Goal: Task Accomplishment & Management: Use online tool/utility

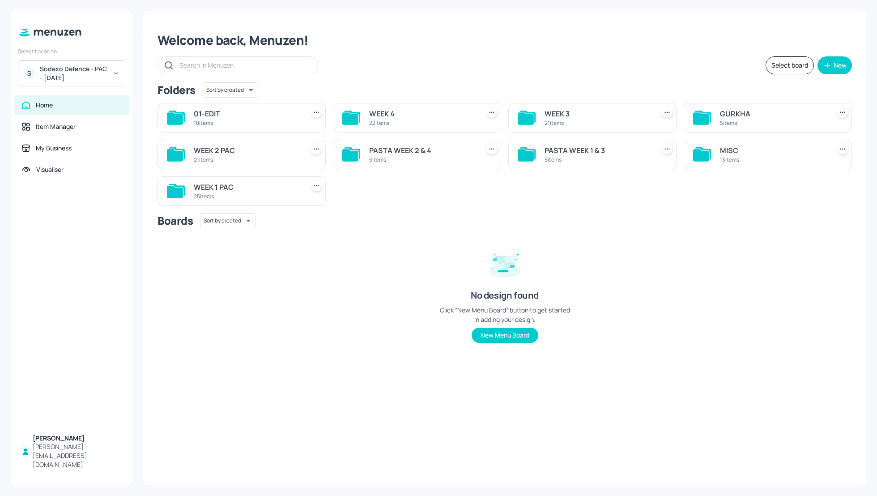
click at [214, 187] on div "WEEK 1 PAC" at bounding box center [247, 187] width 107 height 11
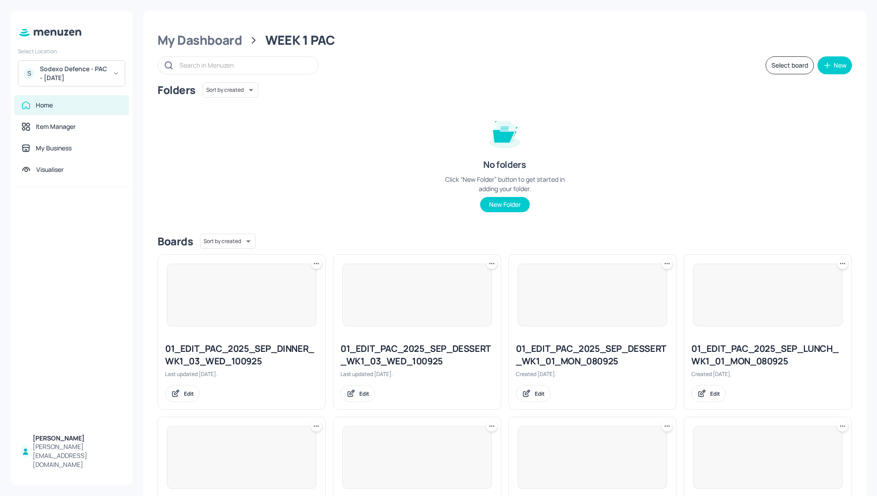
click at [722, 149] on div "Folders Sort by created id ​ No folders Click “New Folder” button to get starte…" at bounding box center [505, 154] width 695 height 144
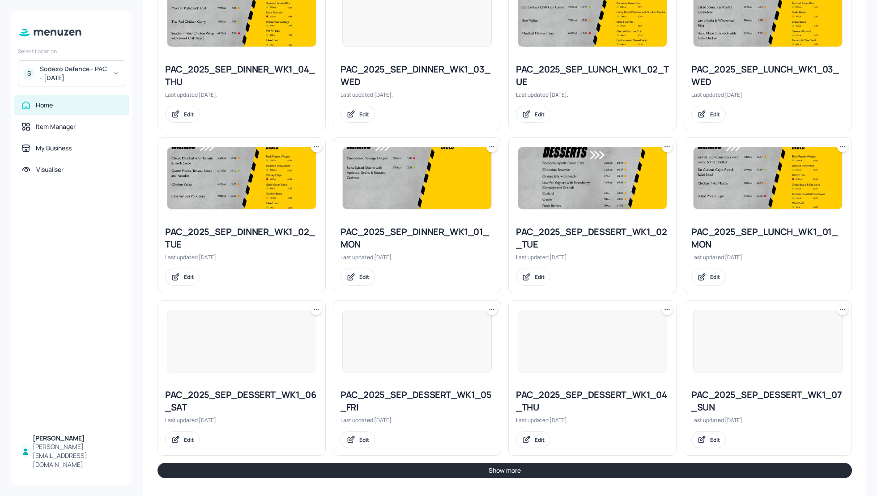
click at [619, 466] on button "Show more" at bounding box center [505, 470] width 695 height 15
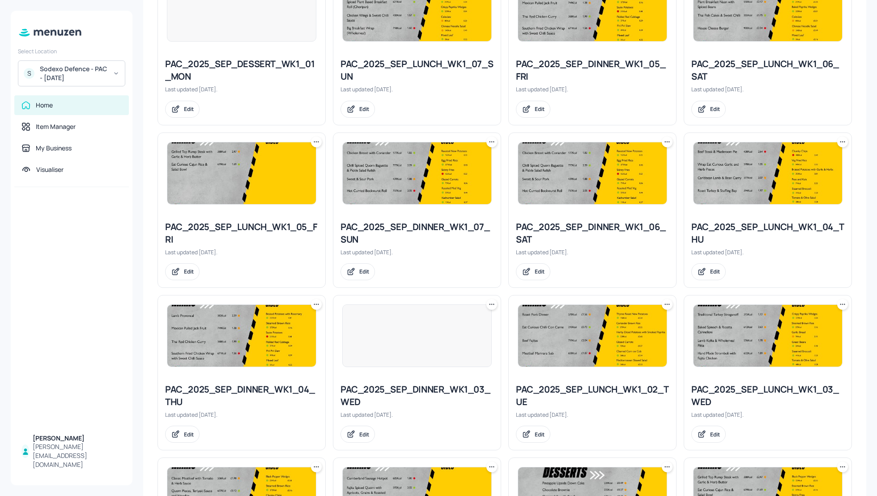
scroll to position [405, 0]
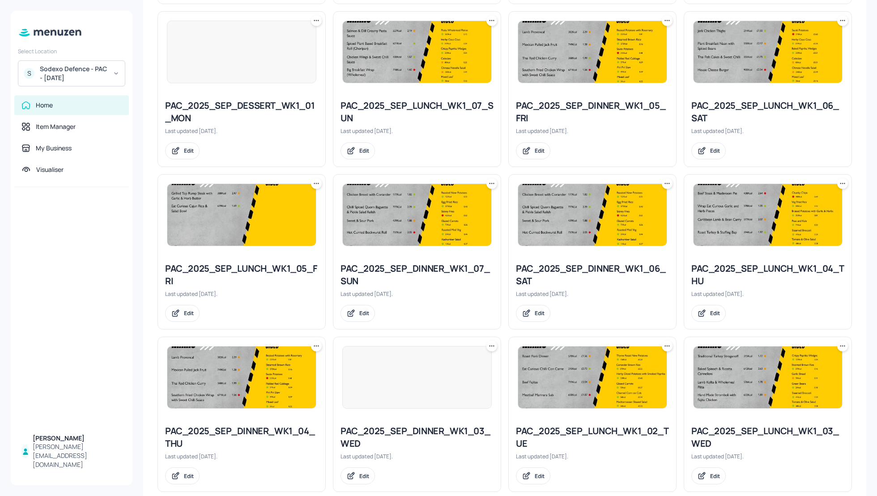
click at [317, 184] on icon at bounding box center [316, 183] width 9 height 9
click at [270, 217] on p "Duplicate" at bounding box center [272, 216] width 24 height 8
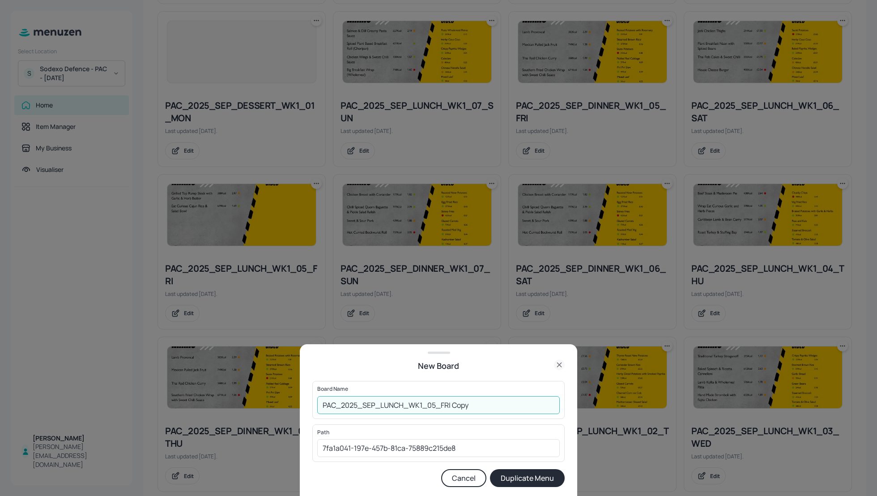
click at [322, 402] on input "PAC_2025_SEP_LUNCH_WK1_05_FRI Copy" at bounding box center [438, 405] width 243 height 18
click at [516, 410] on input "01_EDIT_PAC_2025_SEP_LUNCH_WK1_05_FRI Copy" at bounding box center [438, 405] width 243 height 18
type input "01_EDIT_PAC_2025_SEP_LUNCH_WK1_05_FRI_120925"
click at [552, 482] on button "Duplicate Menu" at bounding box center [527, 478] width 75 height 18
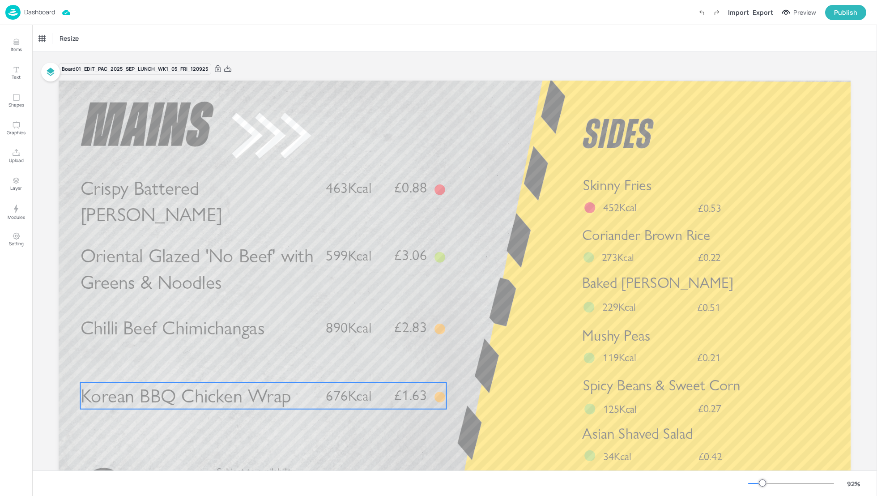
click at [243, 397] on span "Korean BBQ Chicken Wrap" at bounding box center [186, 395] width 211 height 23
click at [91, 39] on div "Korean BBQ Chicken Wrap" at bounding box center [72, 38] width 67 height 8
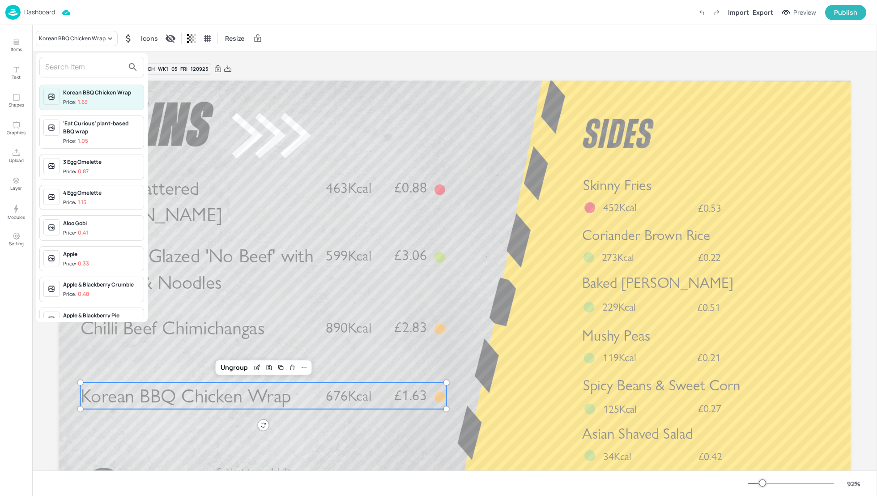
click at [70, 67] on input "text" at bounding box center [84, 67] width 79 height 14
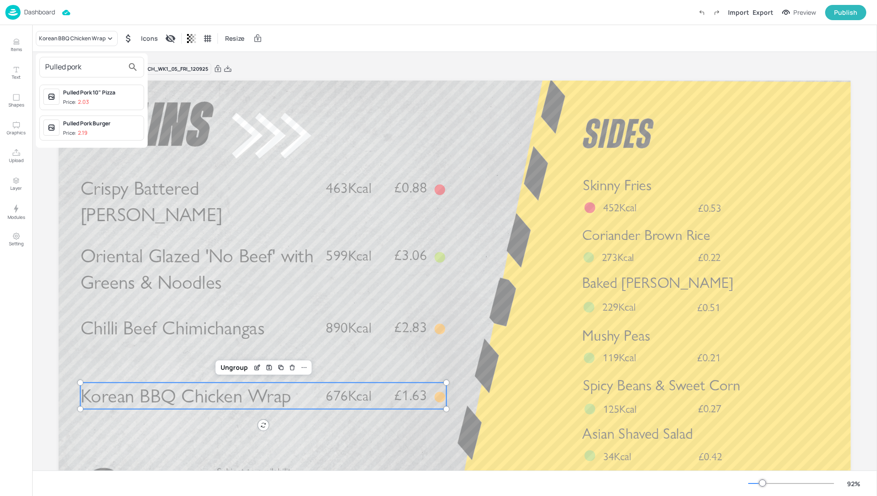
type input "Pulled pork"
click at [86, 94] on div "Pulled Pork 10" Pizza" at bounding box center [101, 93] width 77 height 8
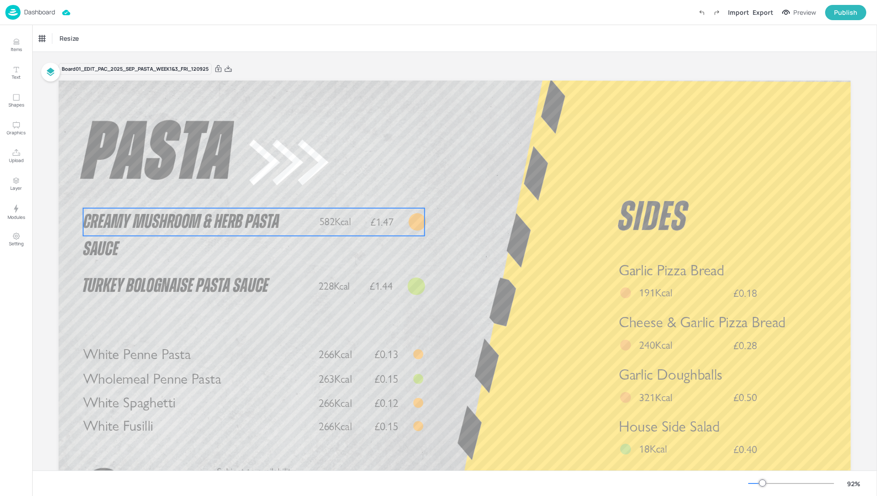
click at [214, 224] on span "Creamy Mushroom & Herb Pasta Sauce" at bounding box center [181, 235] width 196 height 47
click at [81, 34] on div "Creamy Mushroom & Herb Pasta Sauce" at bounding box center [76, 38] width 74 height 8
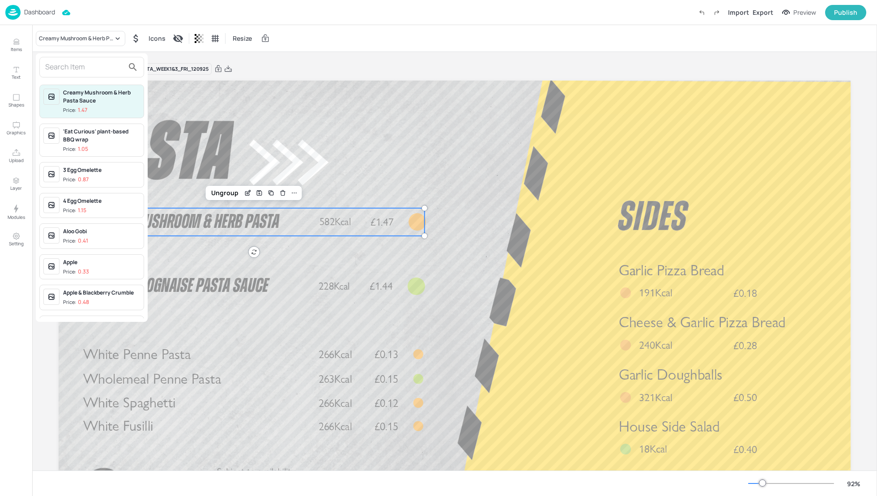
click at [70, 62] on input "text" at bounding box center [84, 67] width 79 height 14
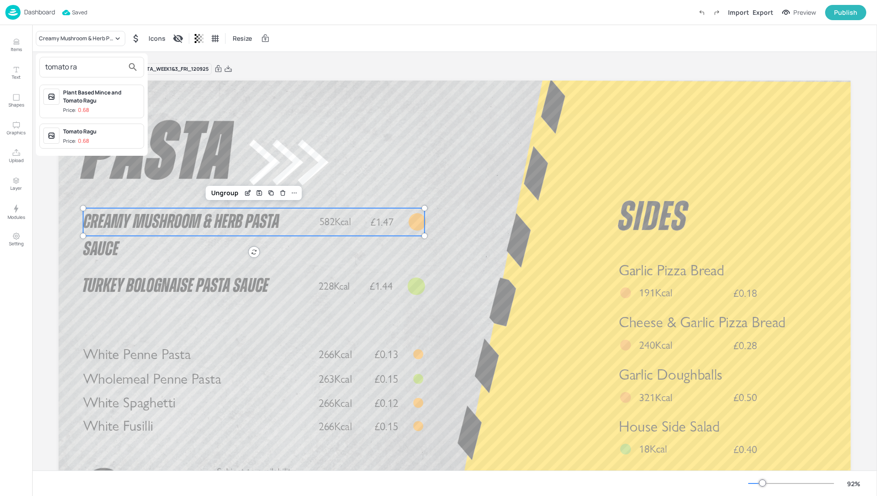
type input "tomato ra"
click at [91, 139] on span "Price: 0.68" at bounding box center [101, 141] width 77 height 8
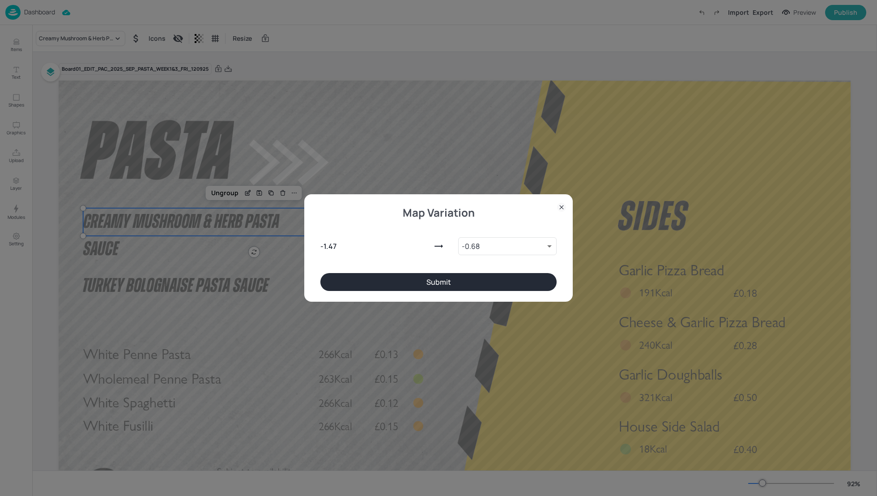
click at [461, 283] on button "Submit" at bounding box center [438, 282] width 236 height 18
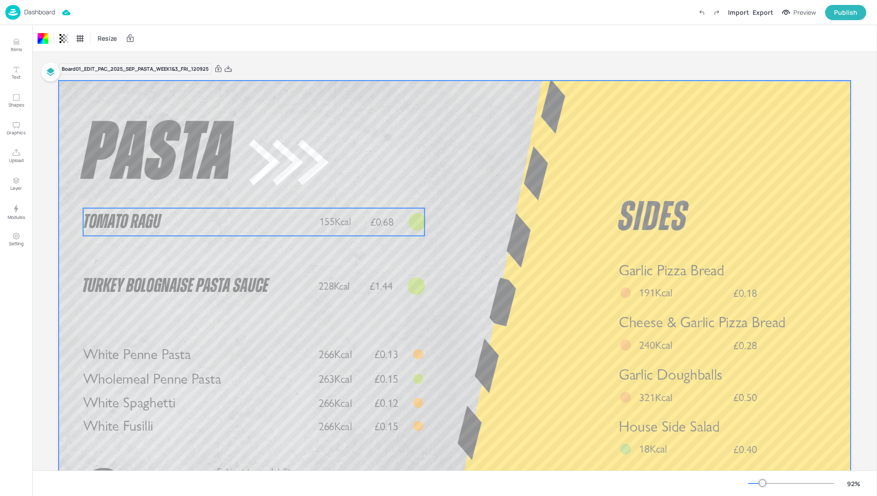
click at [329, 223] on span "155Kcal" at bounding box center [335, 222] width 31 height 13
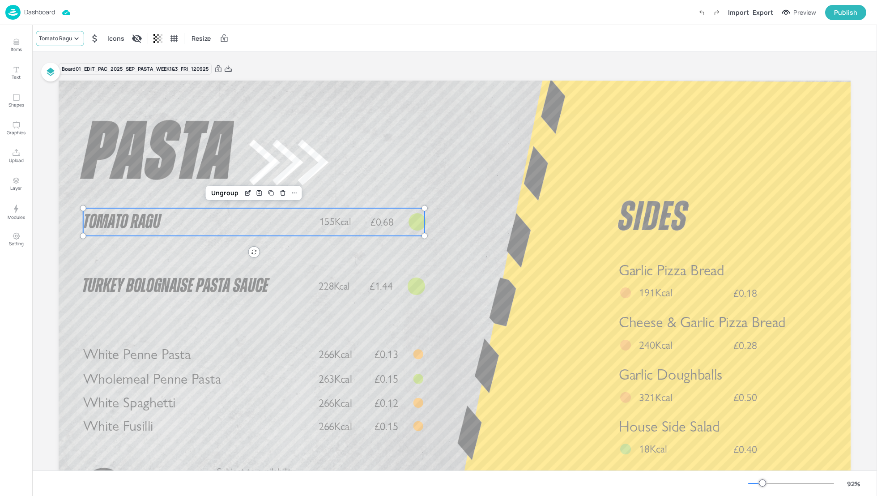
click at [72, 41] on div "Tomato Ragu" at bounding box center [55, 38] width 33 height 8
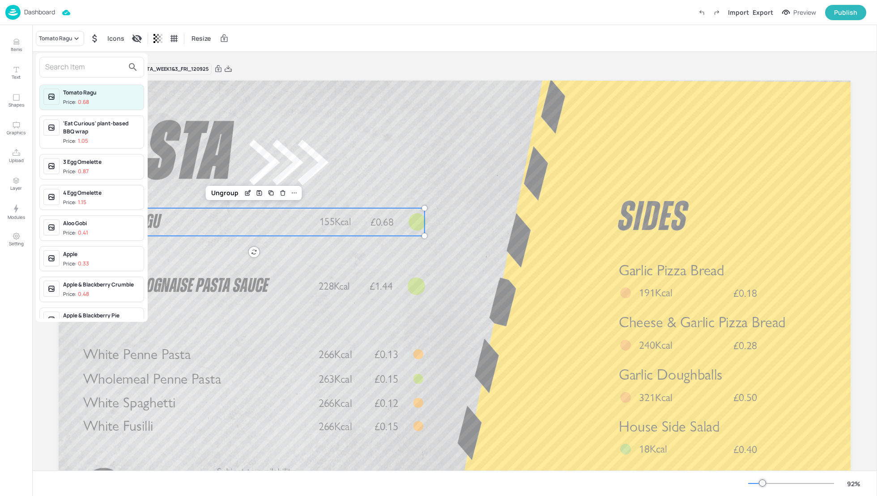
click at [65, 67] on input "text" at bounding box center [84, 67] width 79 height 14
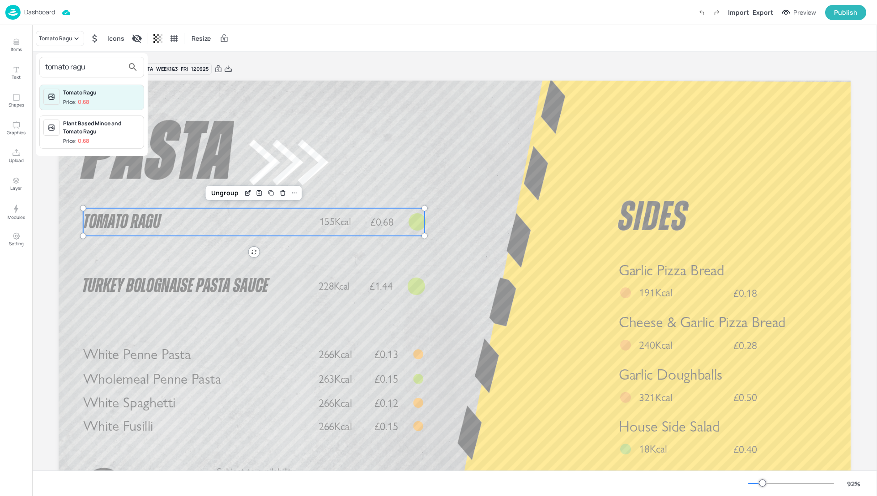
type input "tomato ragu"
click at [81, 99] on p "0.68" at bounding box center [83, 102] width 11 height 6
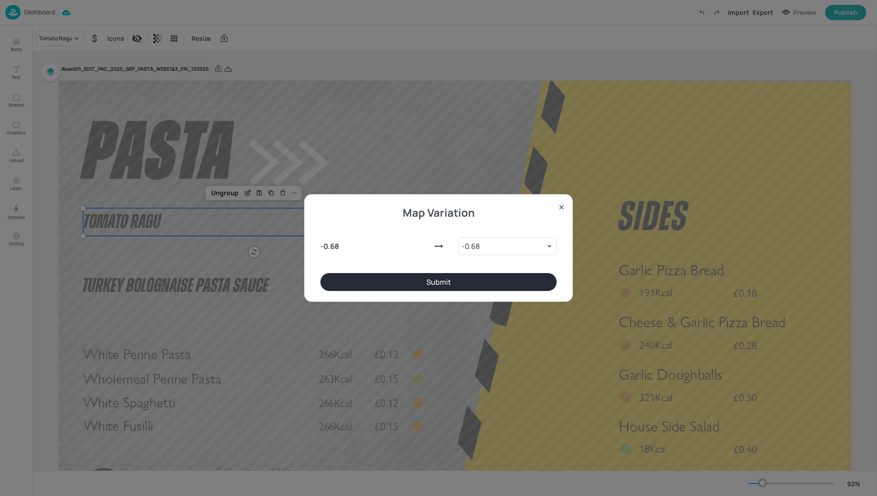
click at [452, 283] on button "Submit" at bounding box center [438, 282] width 236 height 18
